Goal: Find specific page/section: Find specific page/section

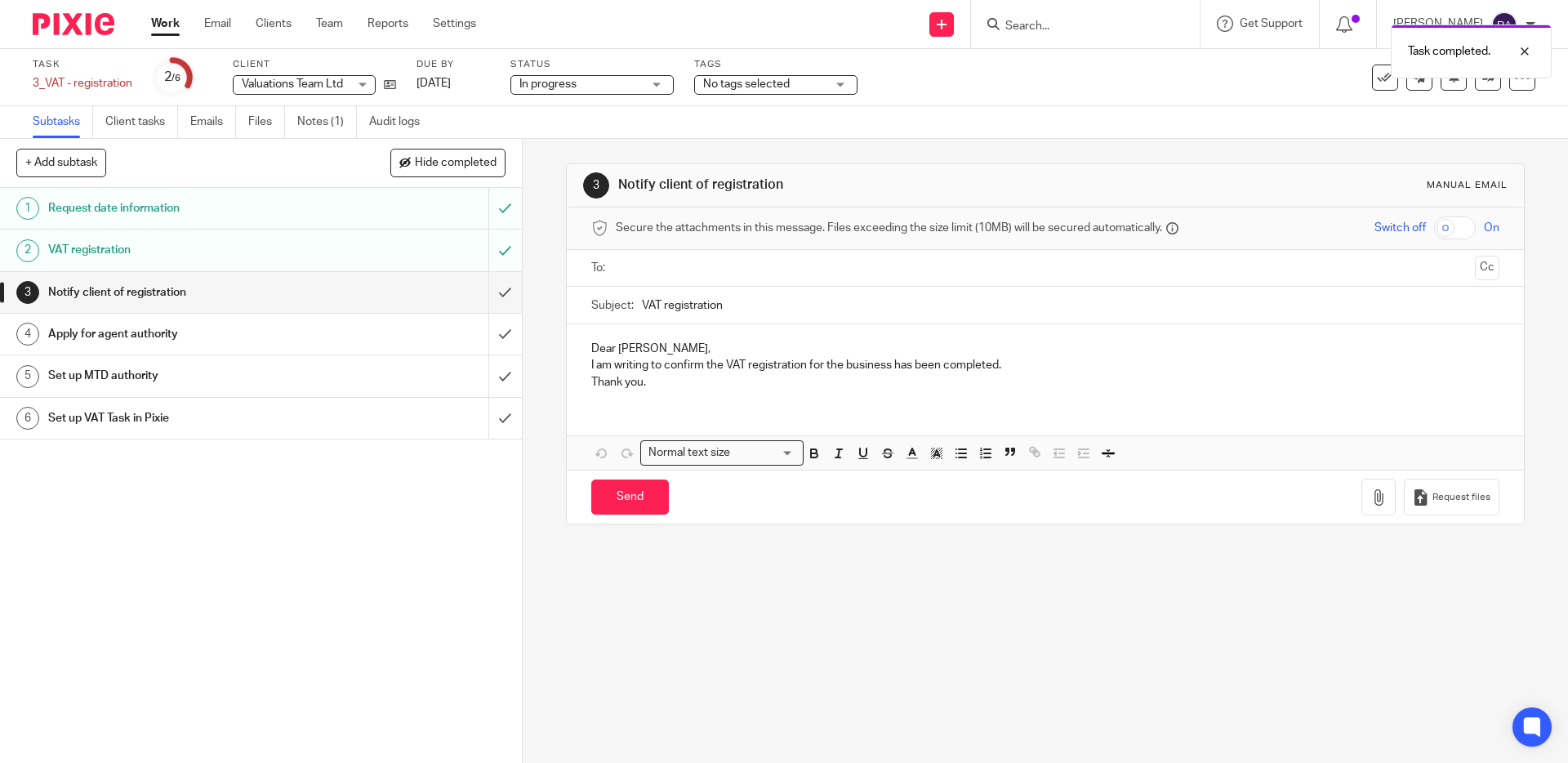
click at [1073, 26] on div "Task completed." at bounding box center [1168, 48] width 767 height 62
click at [1047, 22] on div "Task completed." at bounding box center [1168, 48] width 767 height 62
click at [1068, 24] on input "Search" at bounding box center [1076, 26] width 147 height 15
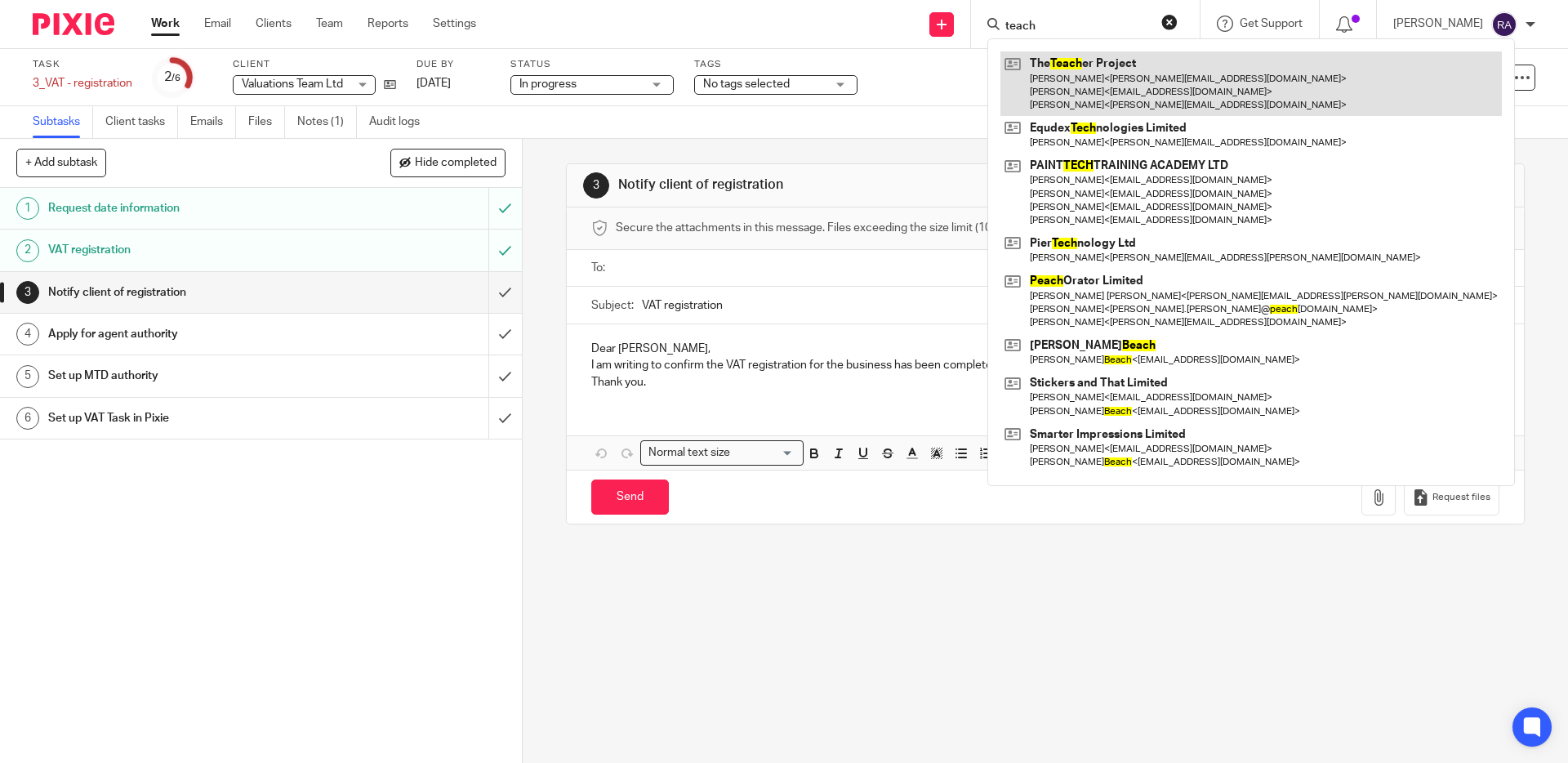
type input "teach"
click at [1124, 79] on link at bounding box center [1251, 84] width 502 height 64
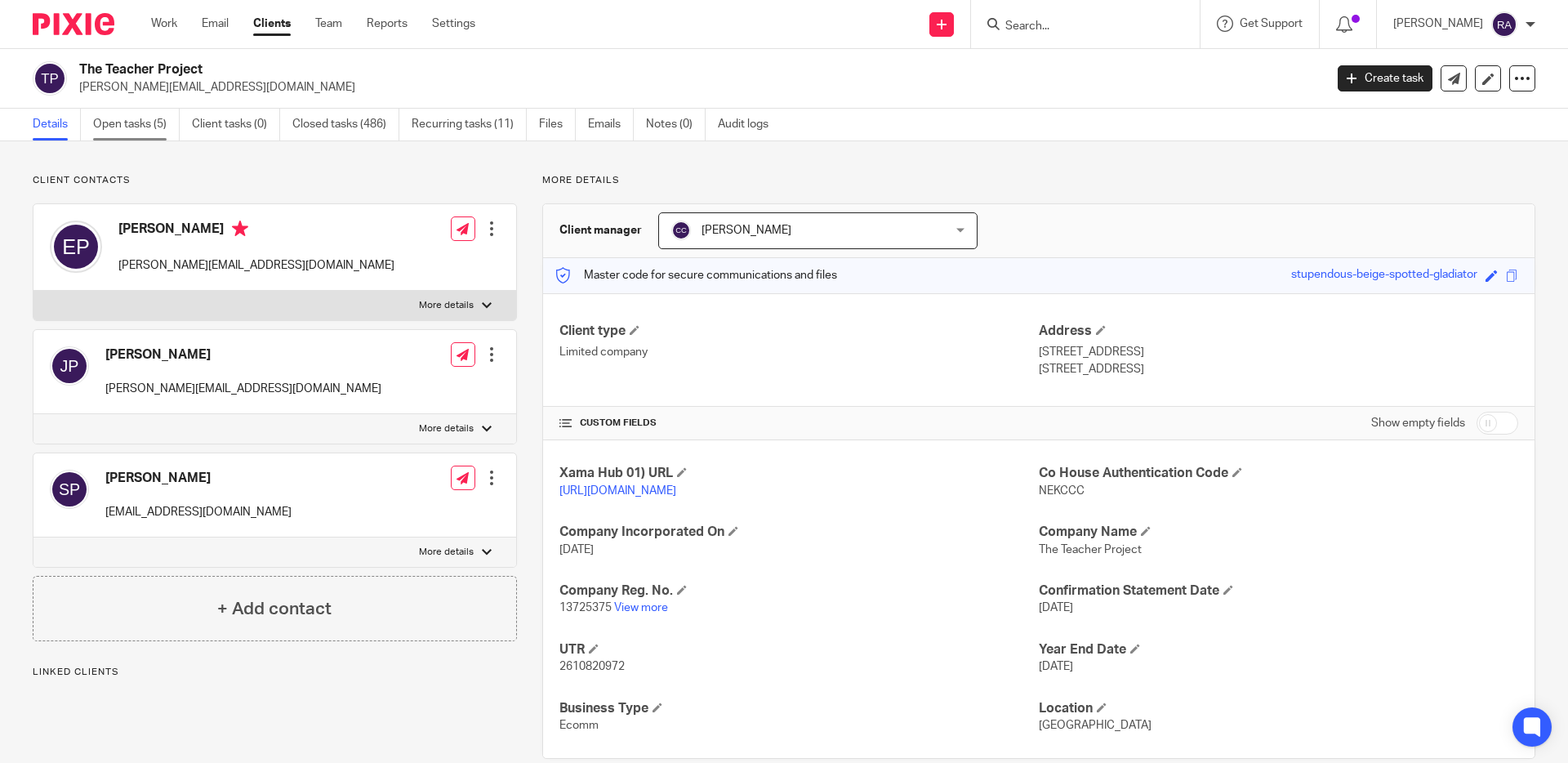
click at [163, 132] on link "Open tasks (5)" at bounding box center [136, 124] width 87 height 32
click at [339, 129] on link "Closed tasks (486)" at bounding box center [346, 124] width 107 height 32
click at [362, 118] on link "Closed tasks (486)" at bounding box center [346, 124] width 107 height 32
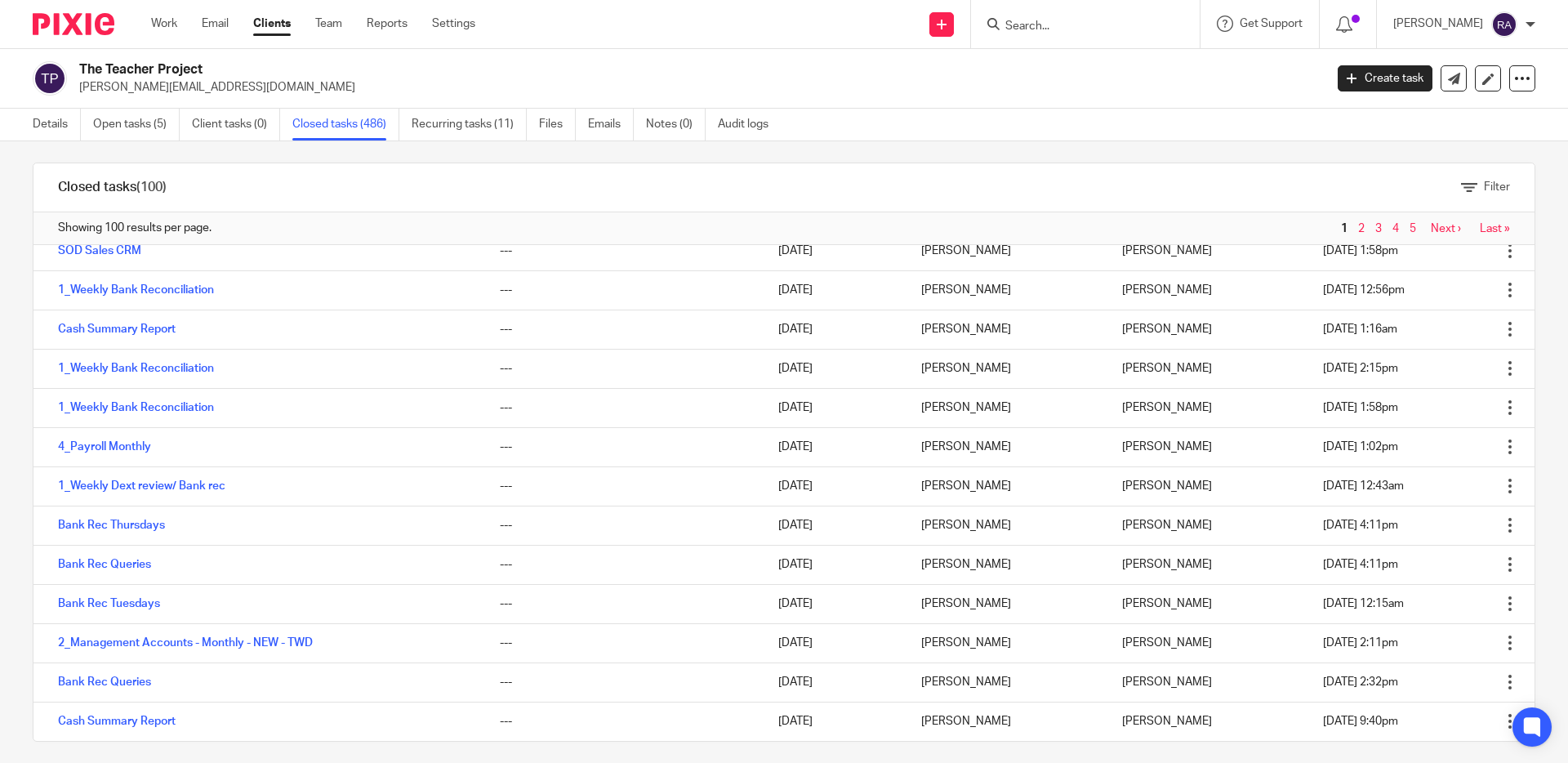
scroll to position [22, 0]
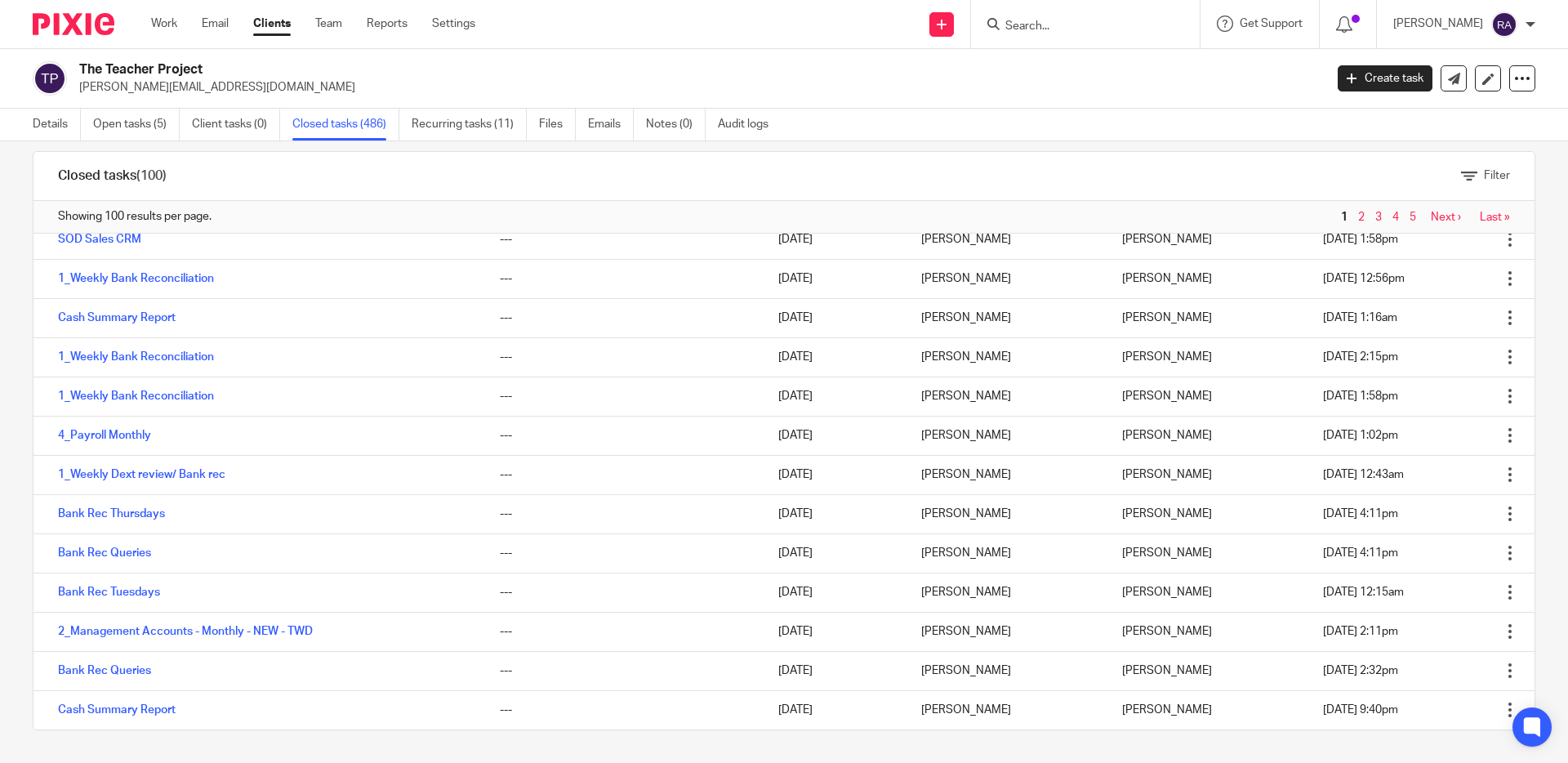
click at [1362, 215] on link "2" at bounding box center [1361, 217] width 7 height 12
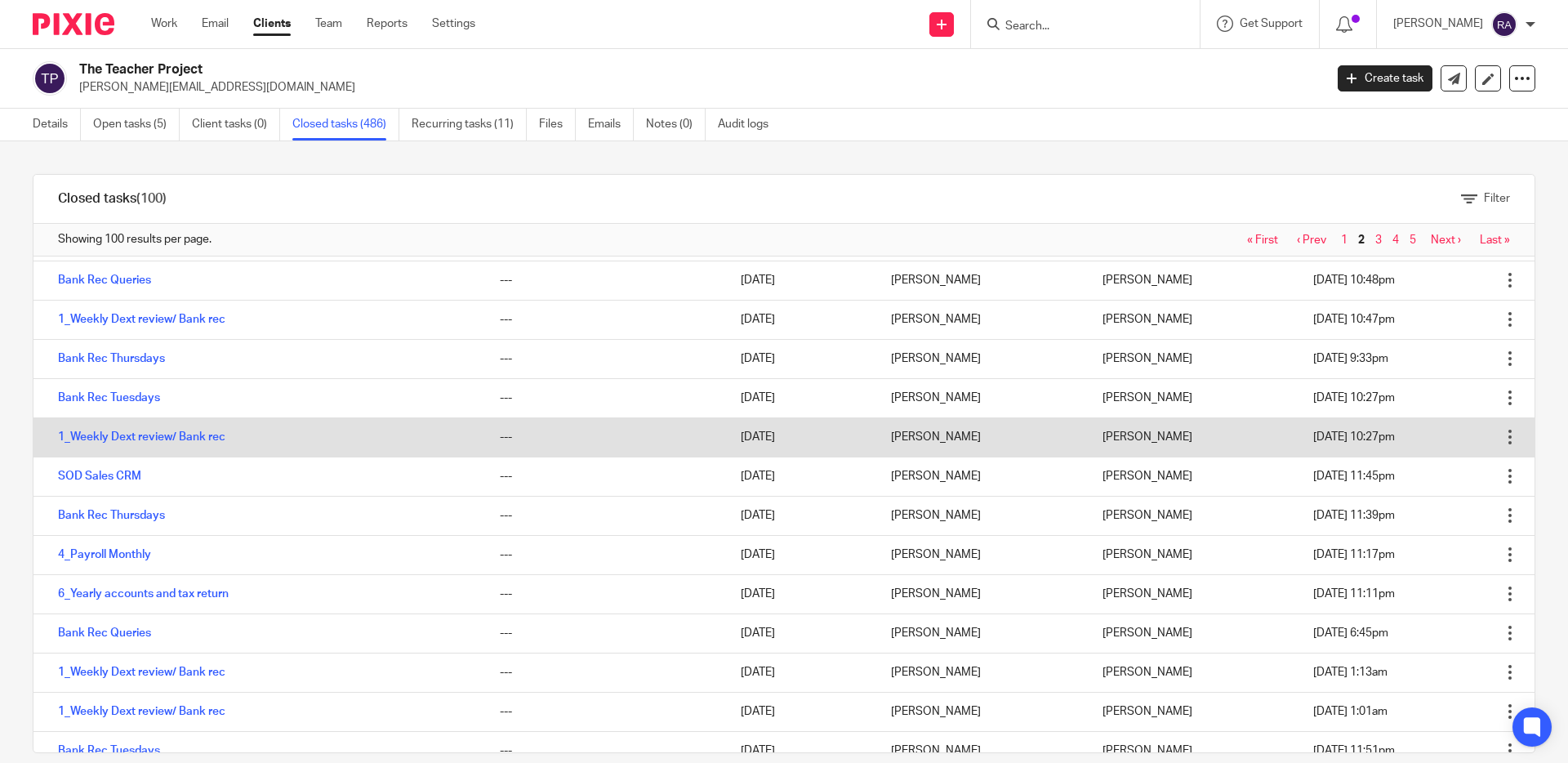
scroll to position [148, 0]
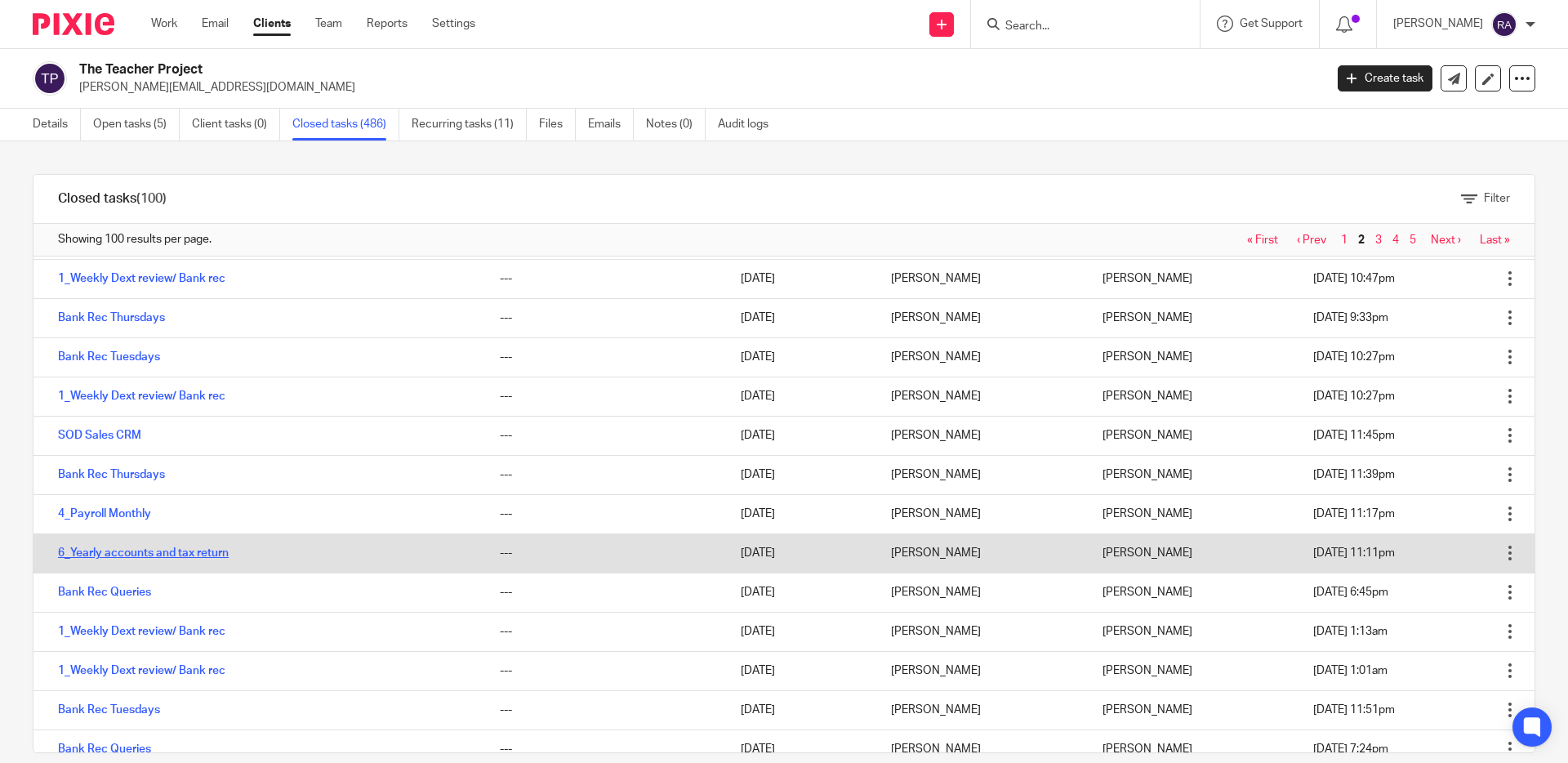
click at [104, 553] on link "6_Yearly accounts and tax return" at bounding box center [143, 553] width 170 height 12
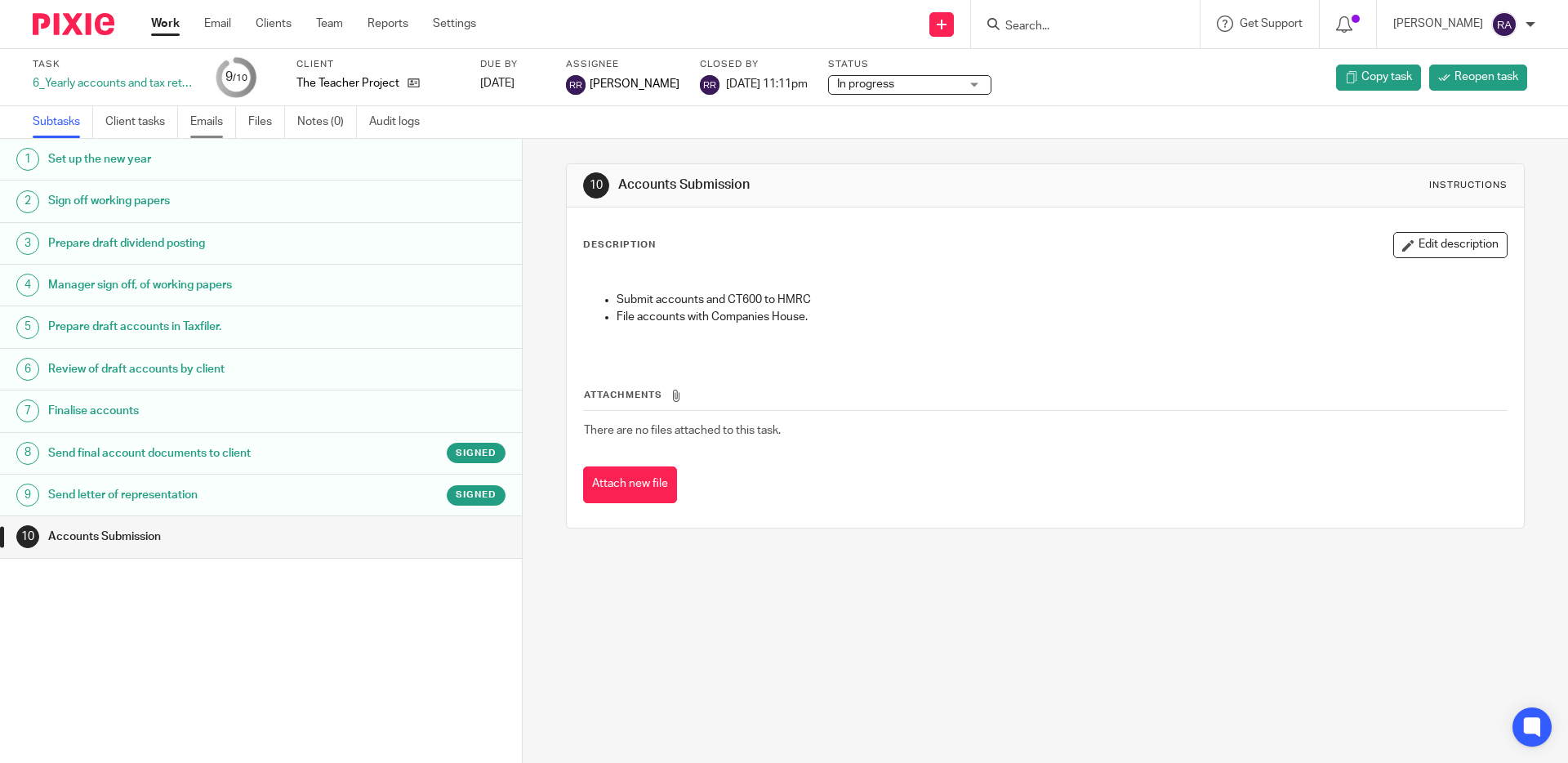
click at [195, 128] on link "Emails" at bounding box center [212, 122] width 46 height 32
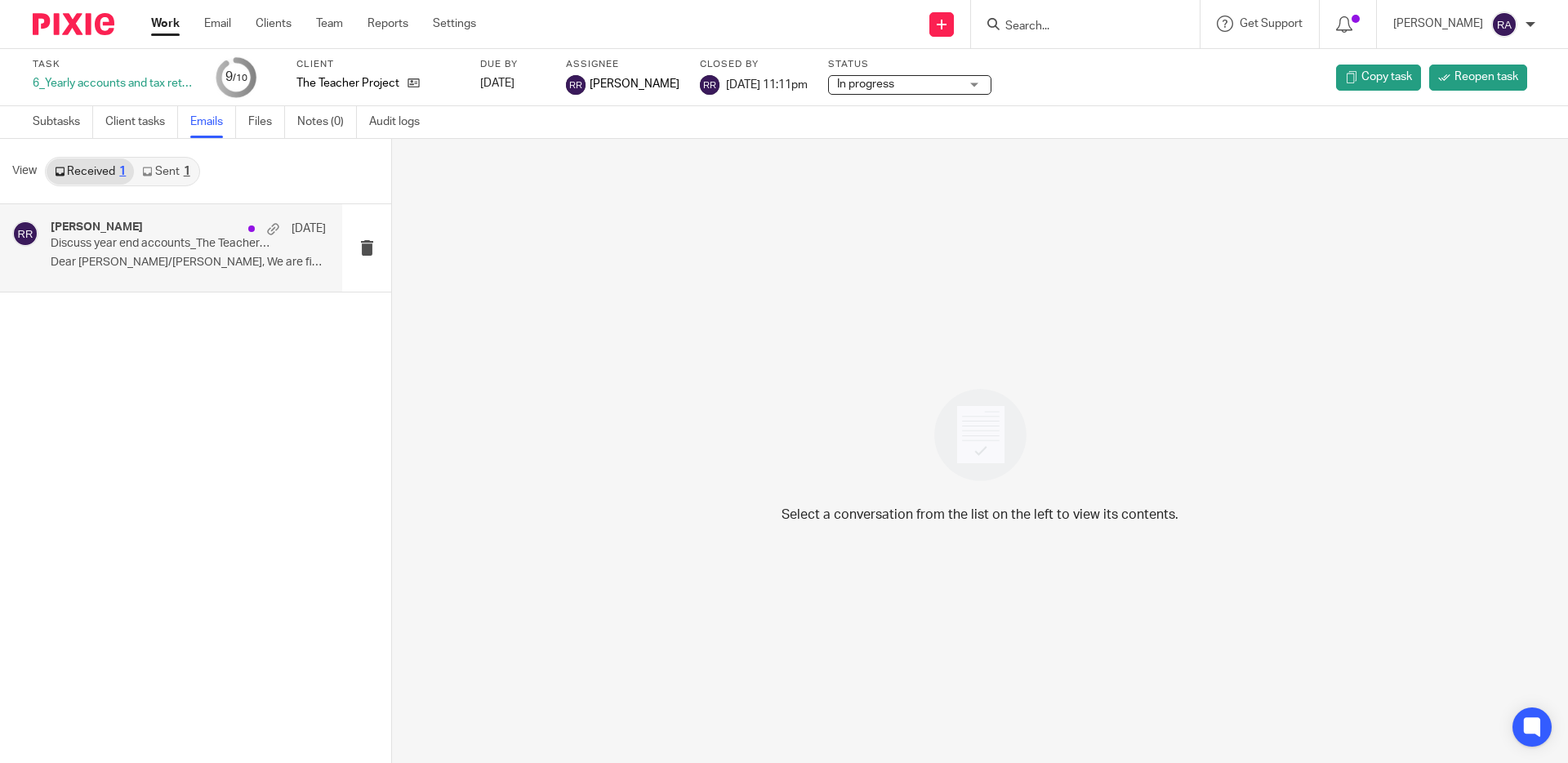
click at [174, 257] on p "Dear Elliot/Jay, We are finalising the..." at bounding box center [188, 262] width 276 height 14
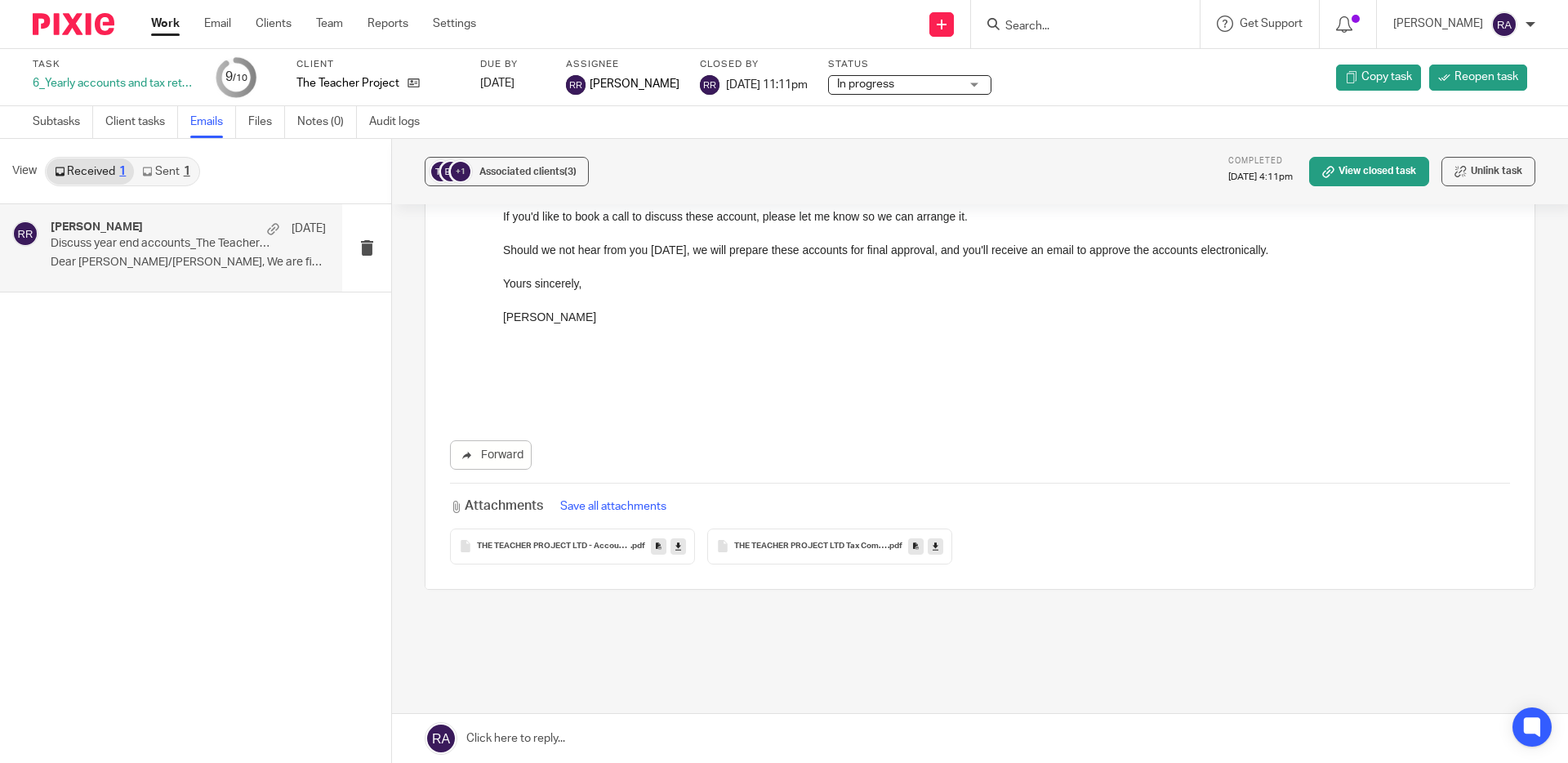
scroll to position [426, 0]
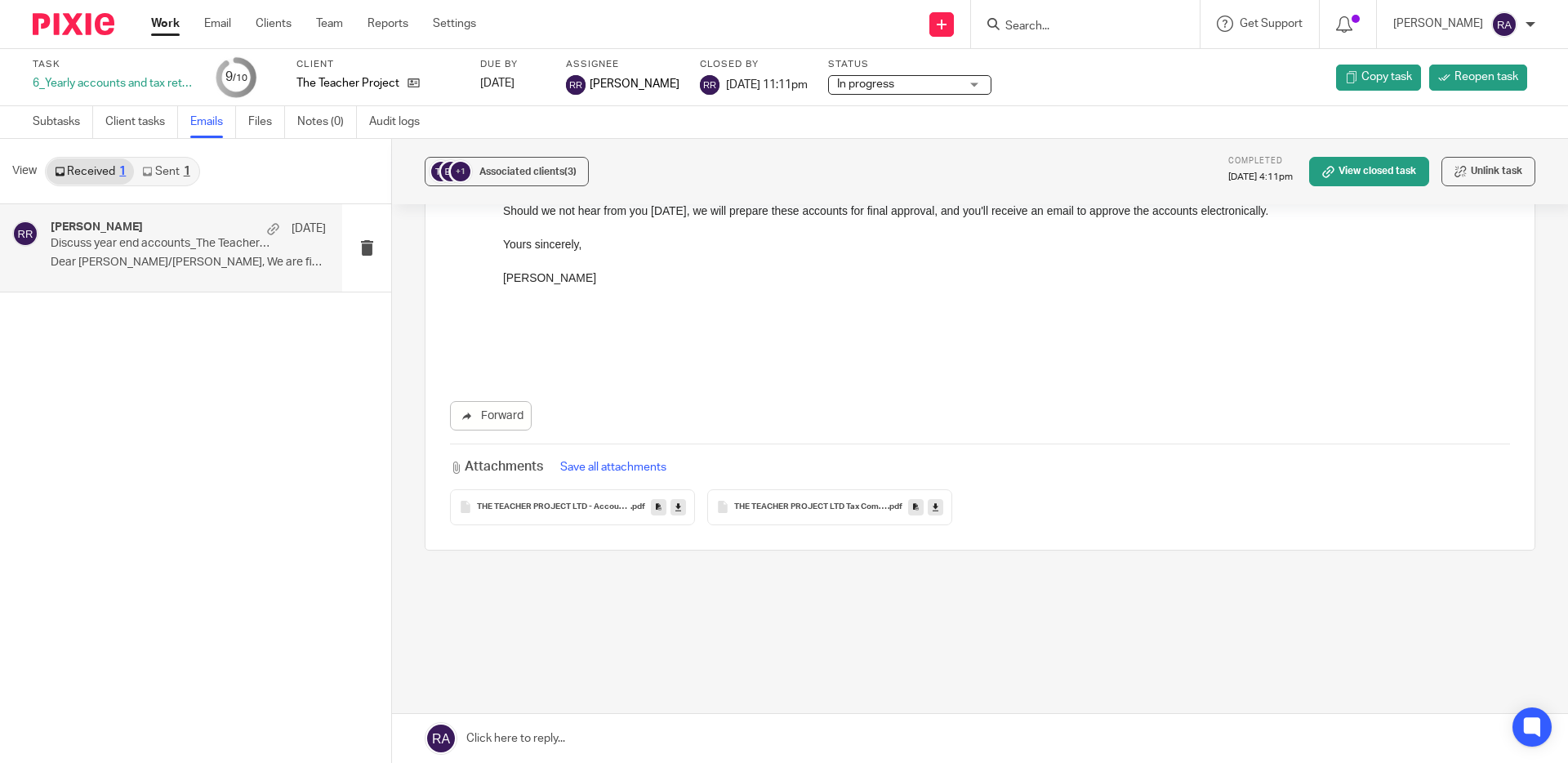
click at [169, 167] on link "Sent 1" at bounding box center [165, 172] width 63 height 26
click at [154, 237] on p "Discuss year end accounts_The Teacher Project 30 November 2023" at bounding box center [161, 244] width 220 height 14
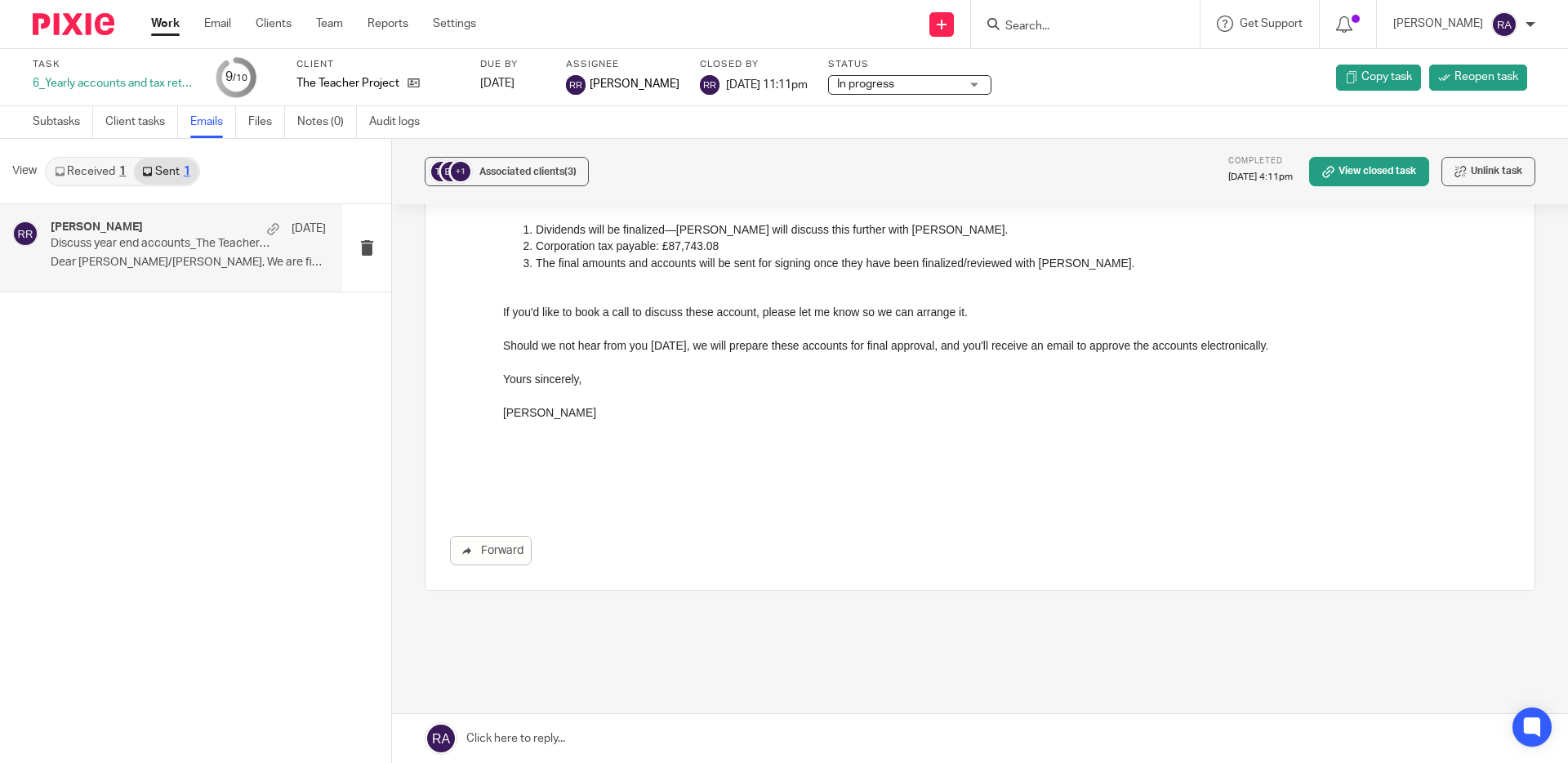
scroll to position [331, 0]
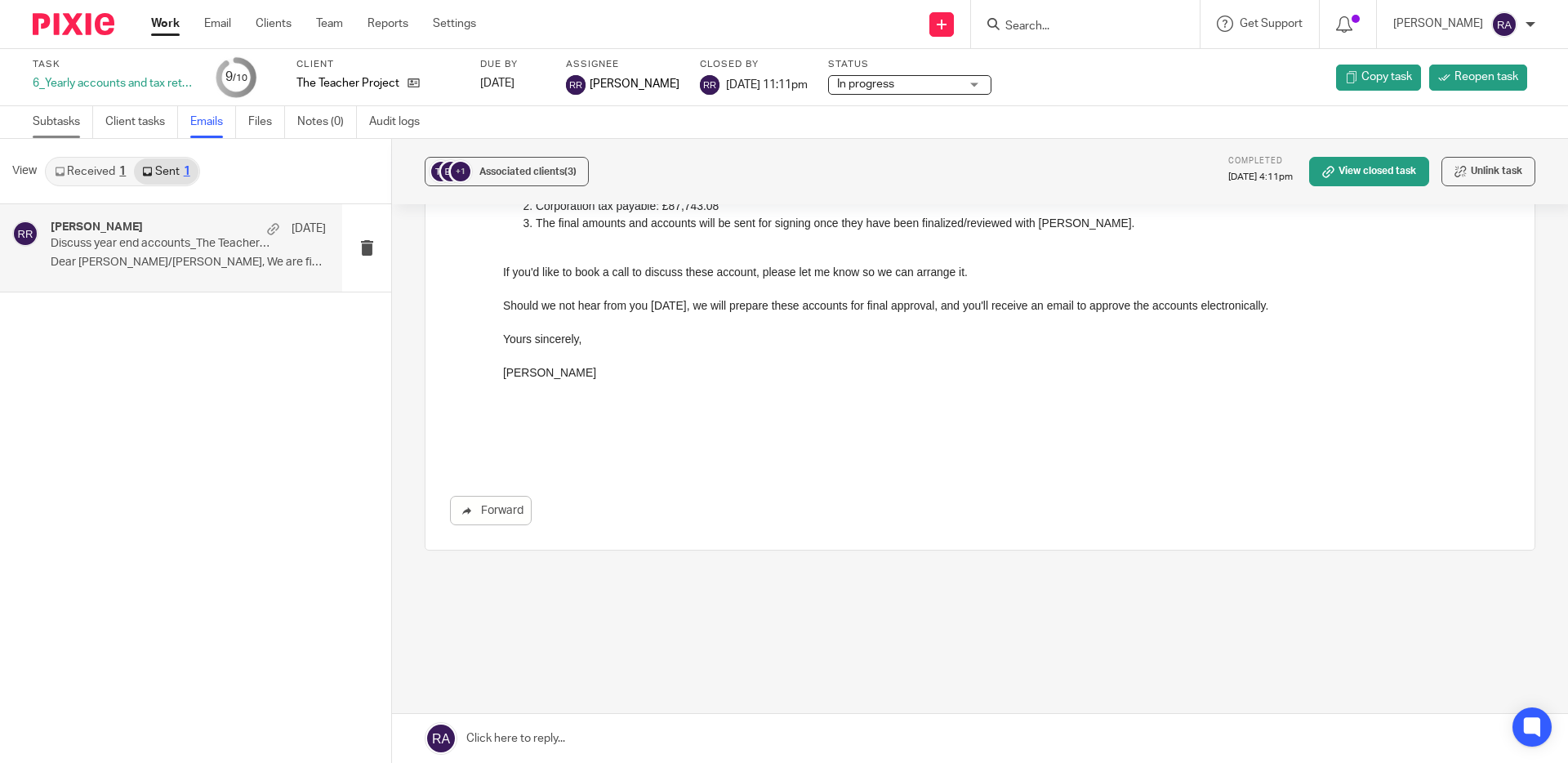
click at [78, 121] on link "Subtasks" at bounding box center [63, 122] width 60 height 32
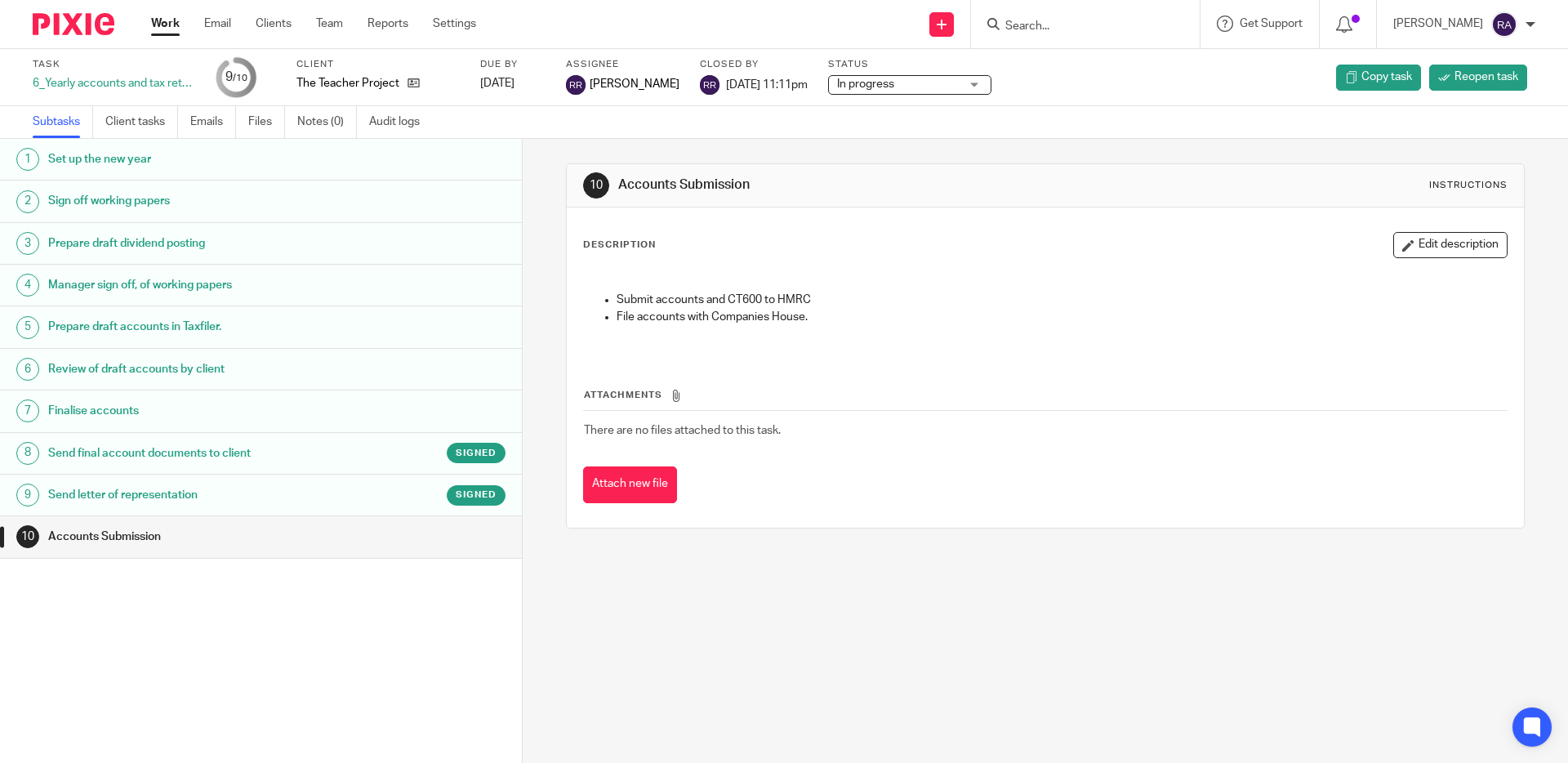
click at [222, 450] on h1 "Send final account documents to client" at bounding box center [201, 453] width 306 height 24
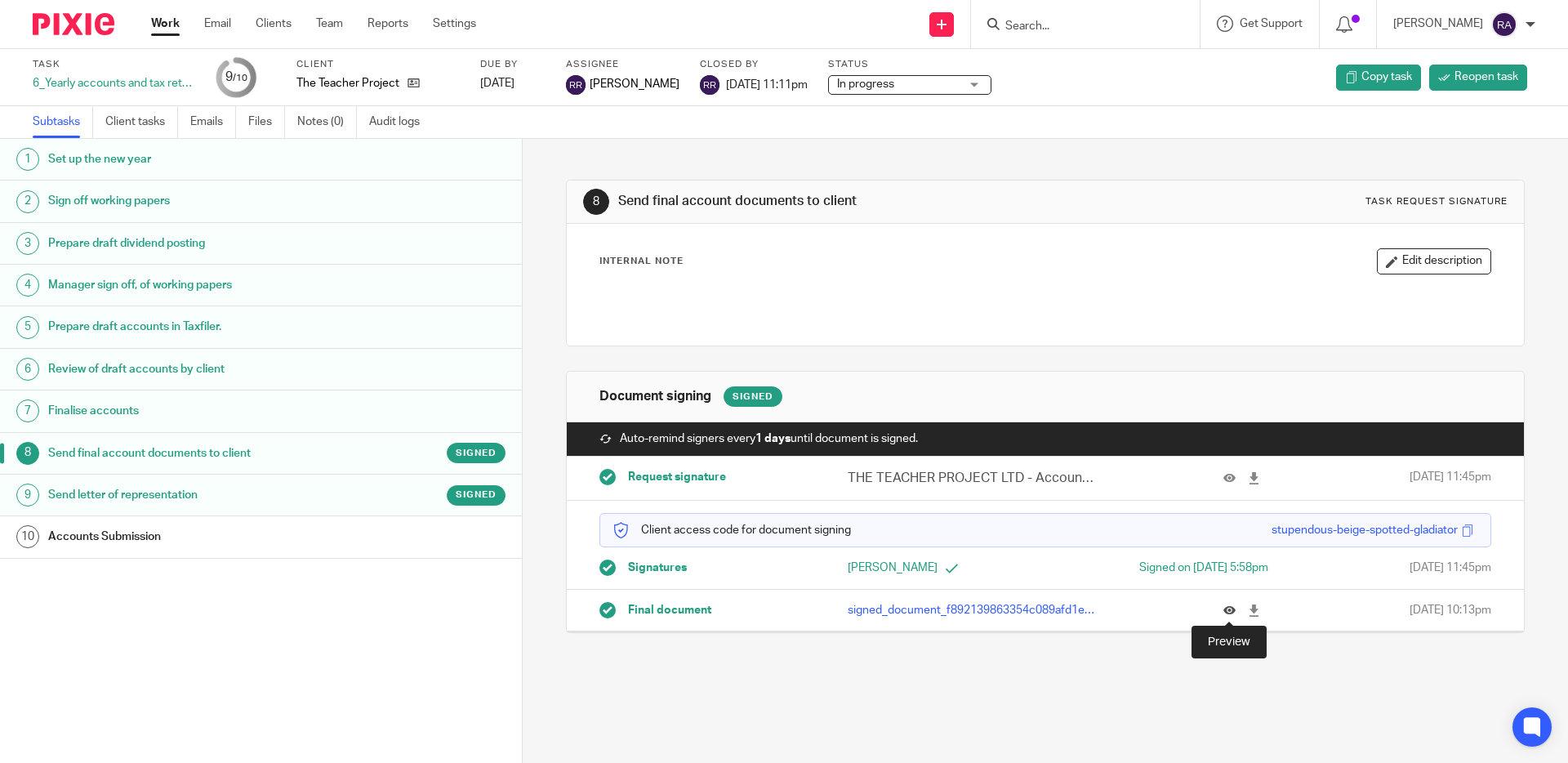
click at [1227, 605] on icon at bounding box center [1229, 610] width 13 height 13
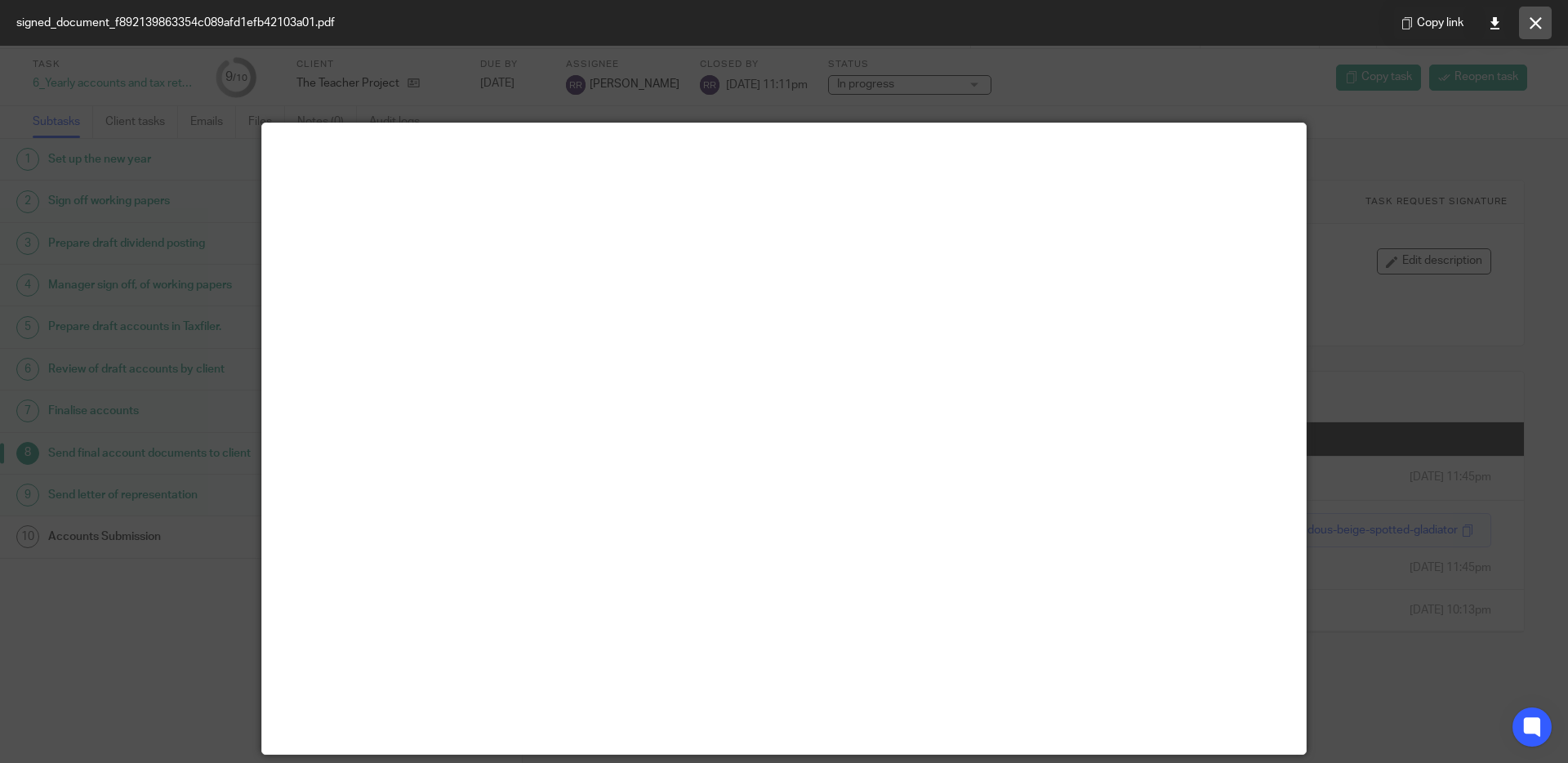
click at [1527, 12] on button at bounding box center [1535, 23] width 33 height 33
